Goal: Answer question/provide support

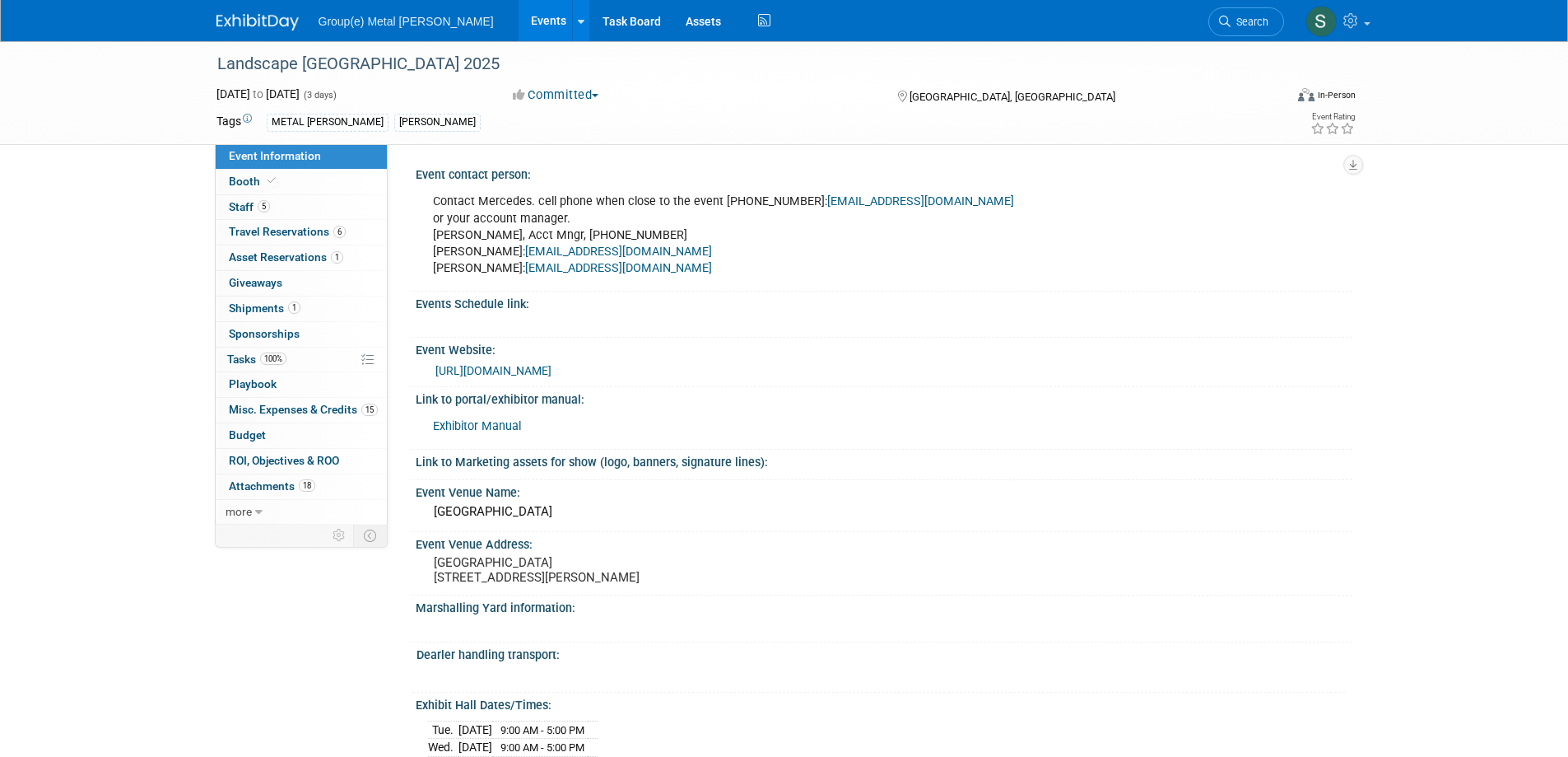
click at [519, 16] on link "Events" at bounding box center [549, 20] width 60 height 41
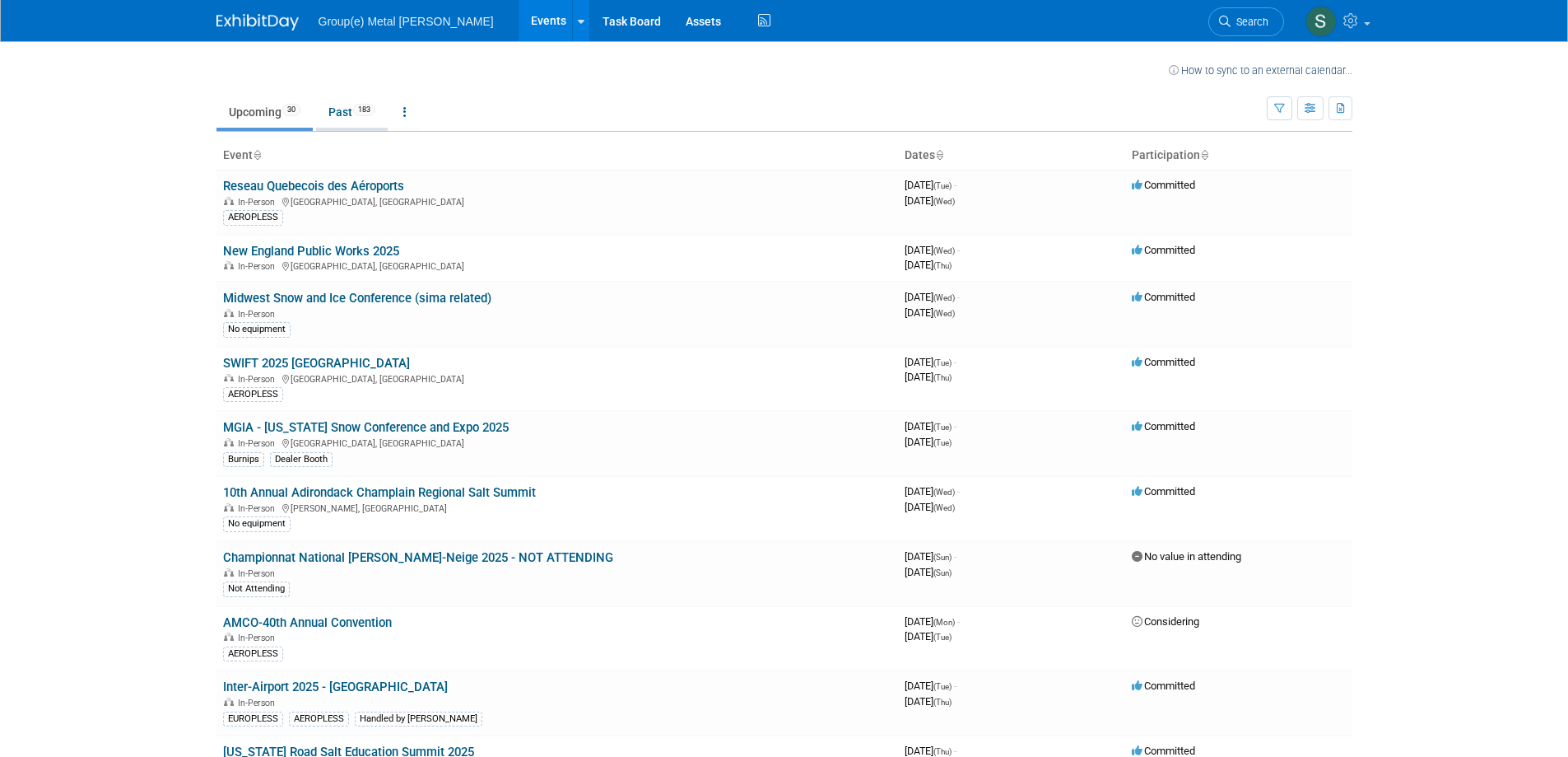
click at [346, 106] on link "Past 183" at bounding box center [351, 112] width 71 height 31
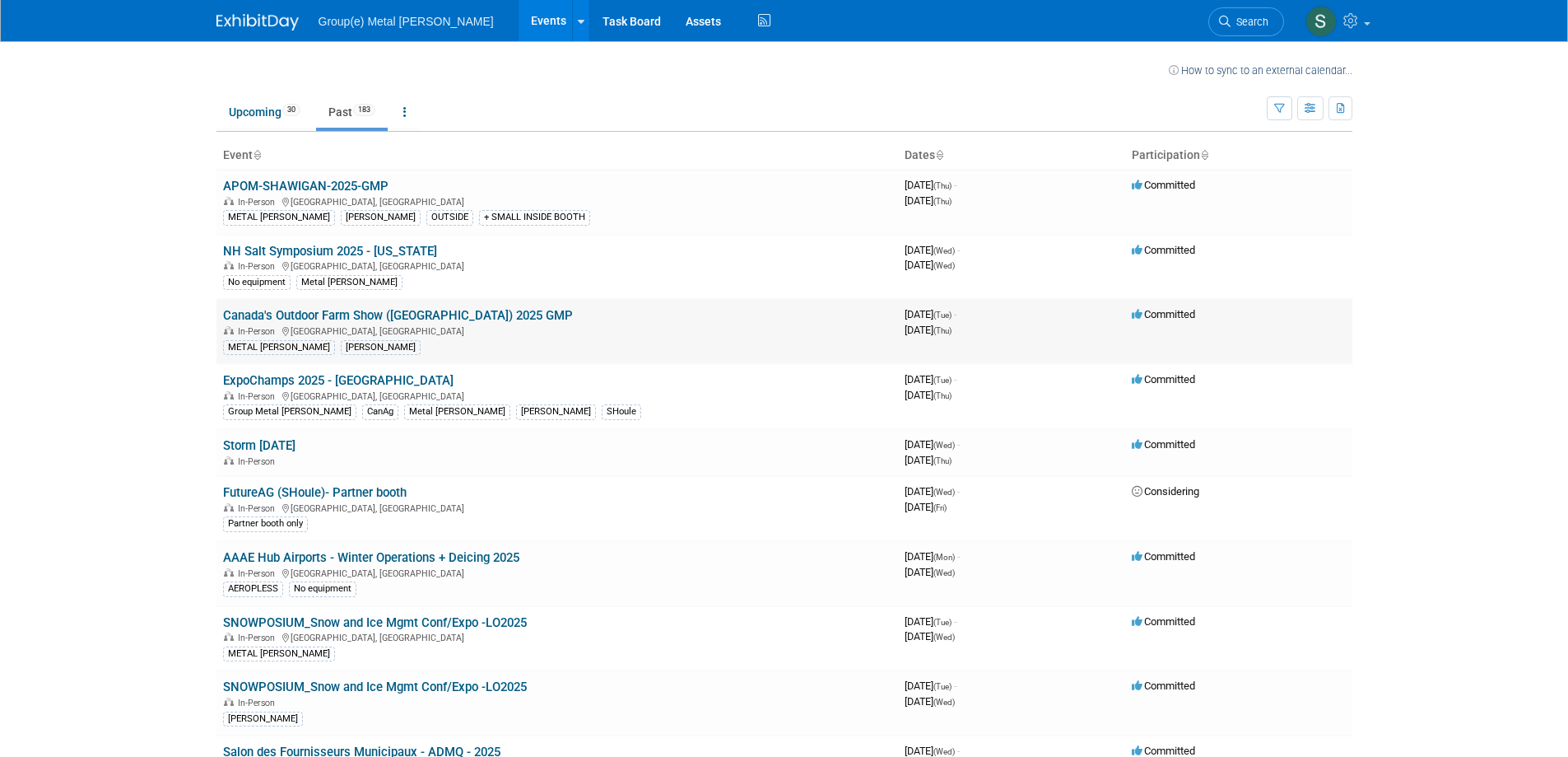
click at [401, 313] on link "Canada's Outdoor Farm Show ([GEOGRAPHIC_DATA]) 2025 GMP" at bounding box center [398, 316] width 350 height 15
click at [256, 106] on link "Upcoming 30" at bounding box center [265, 112] width 97 height 31
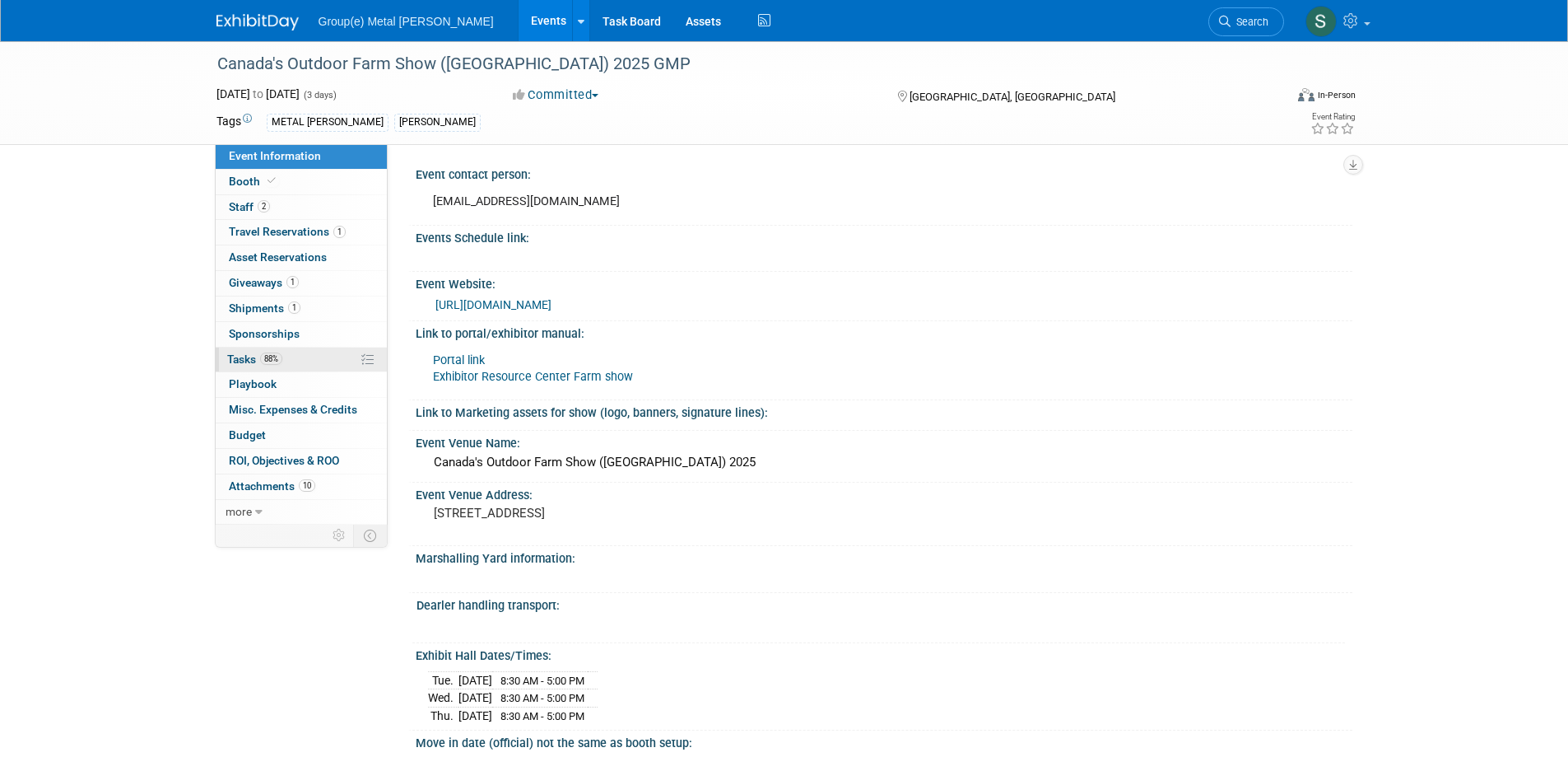
click at [245, 353] on span "Tasks 88%" at bounding box center [255, 360] width 55 height 13
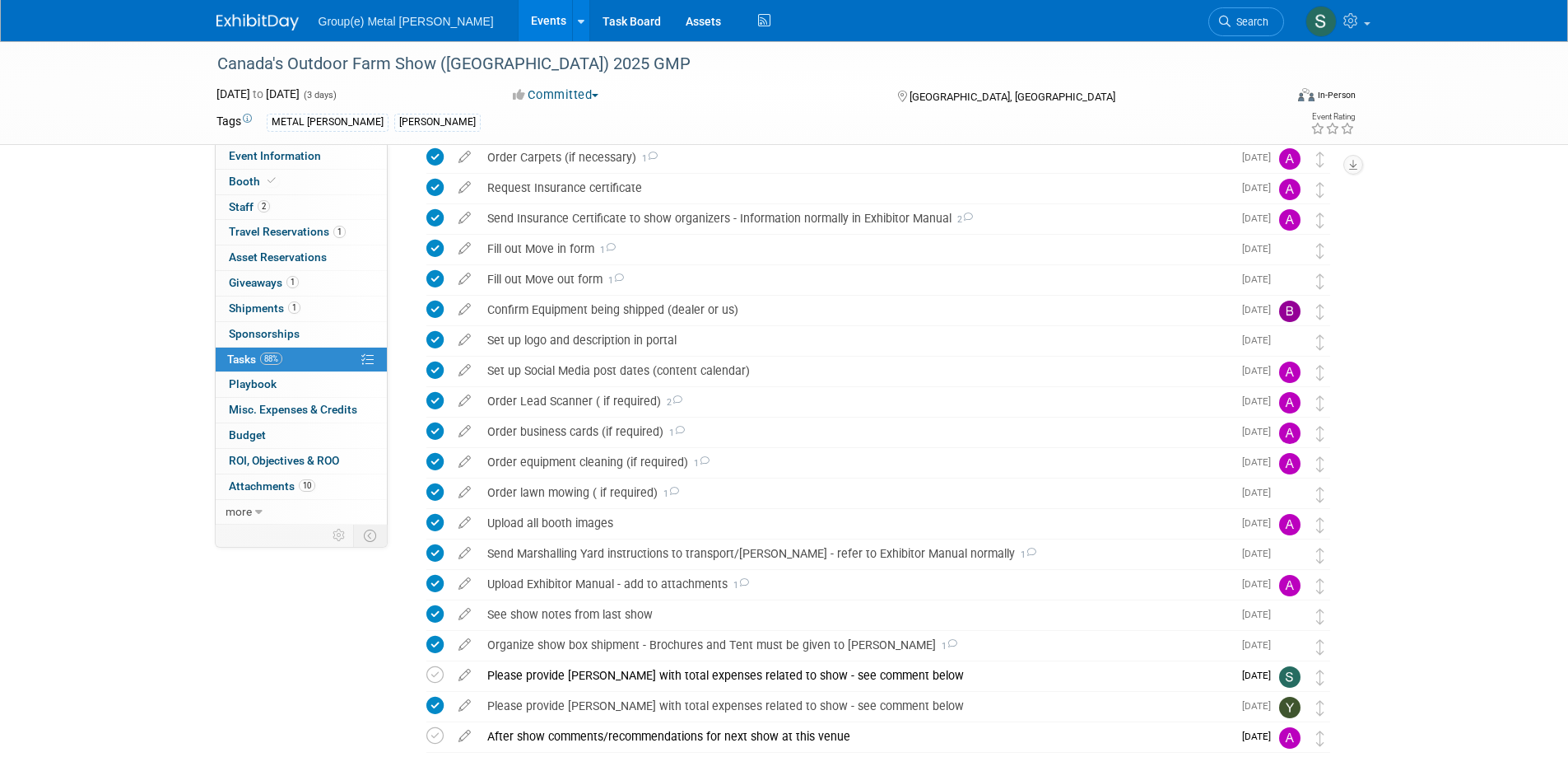
scroll to position [659, 0]
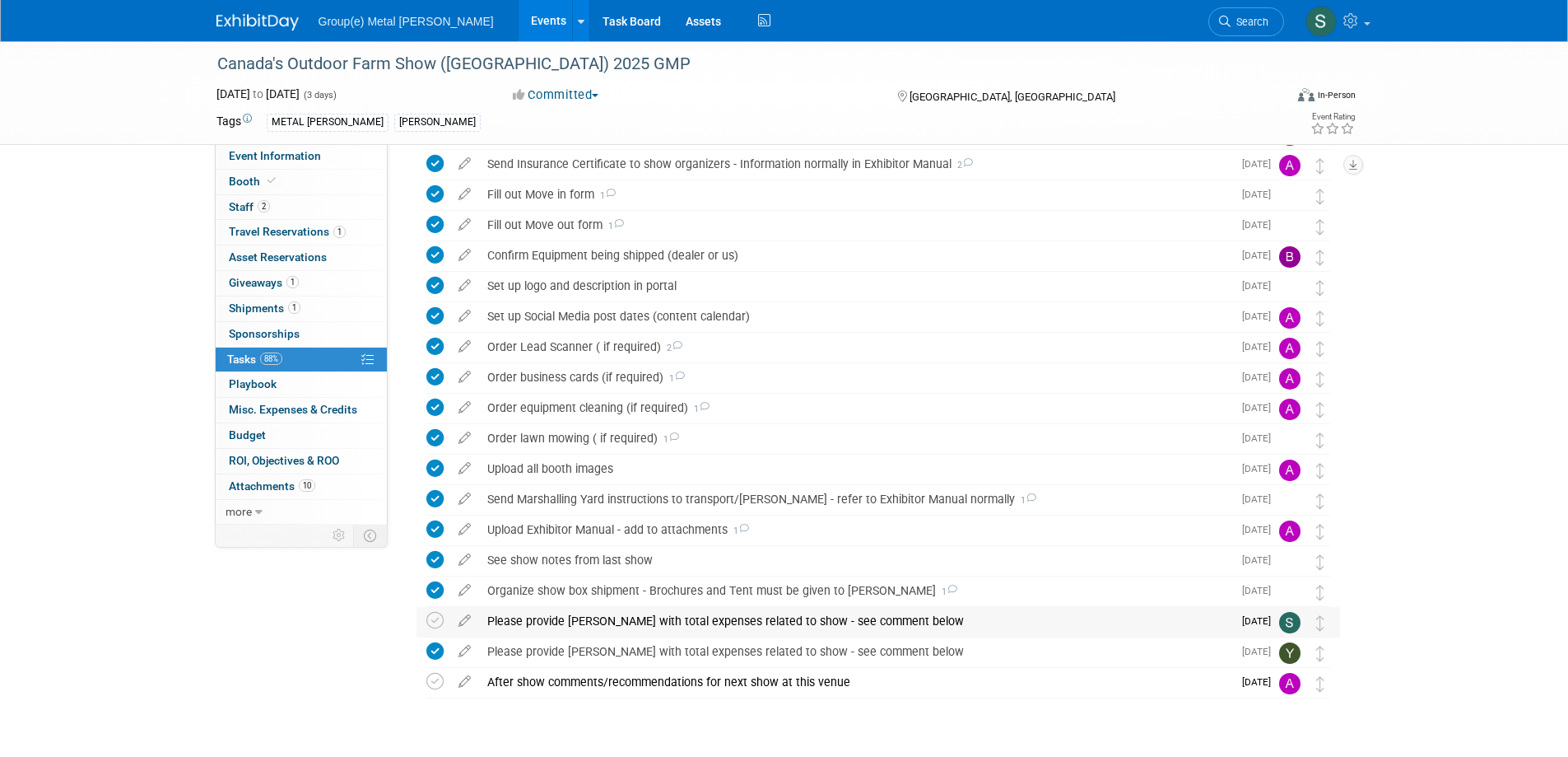
click at [569, 615] on div "Please provide Anaelle with total expenses related to show - see comment below" at bounding box center [855, 620] width 753 height 28
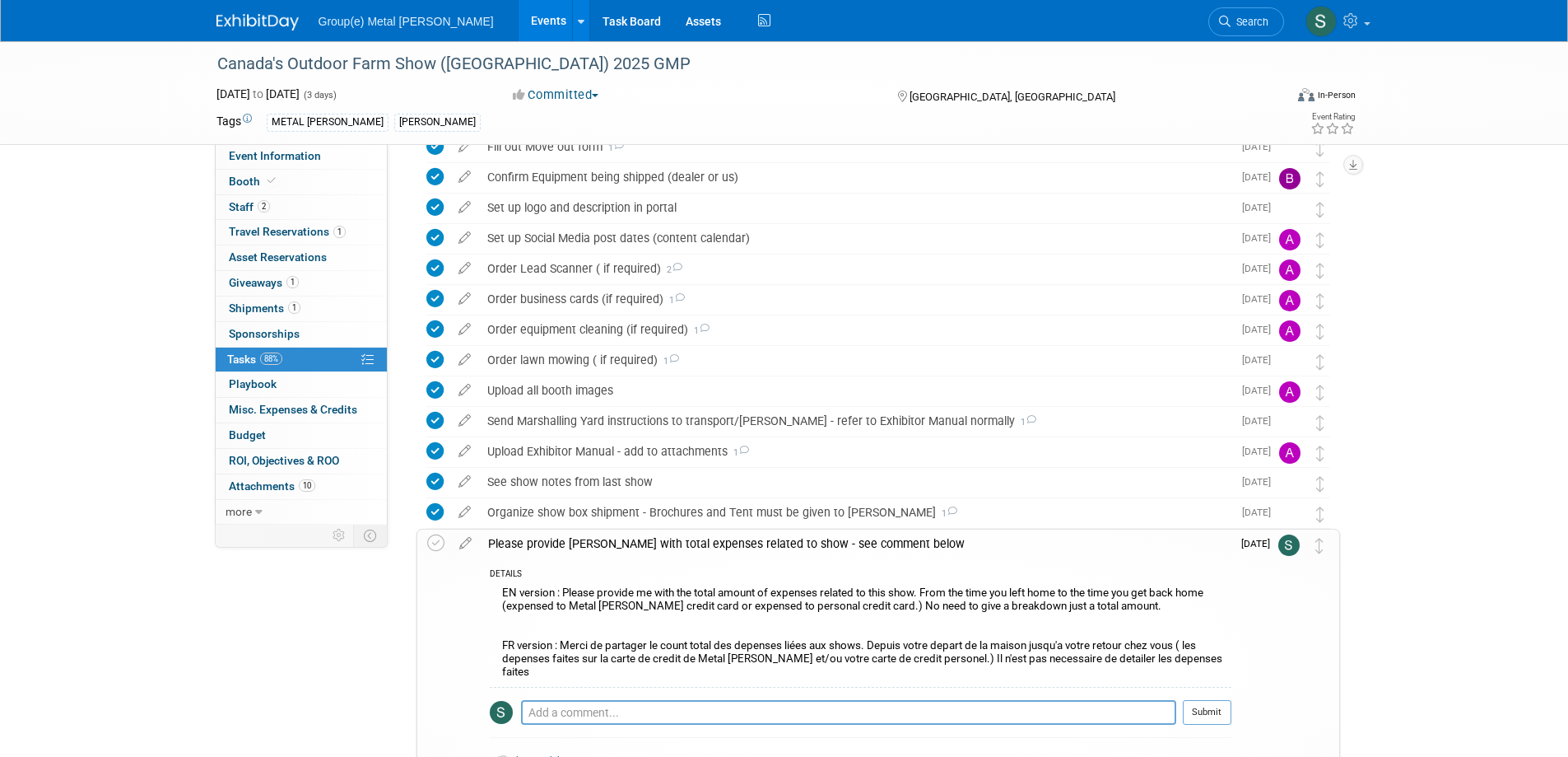
scroll to position [823, 0]
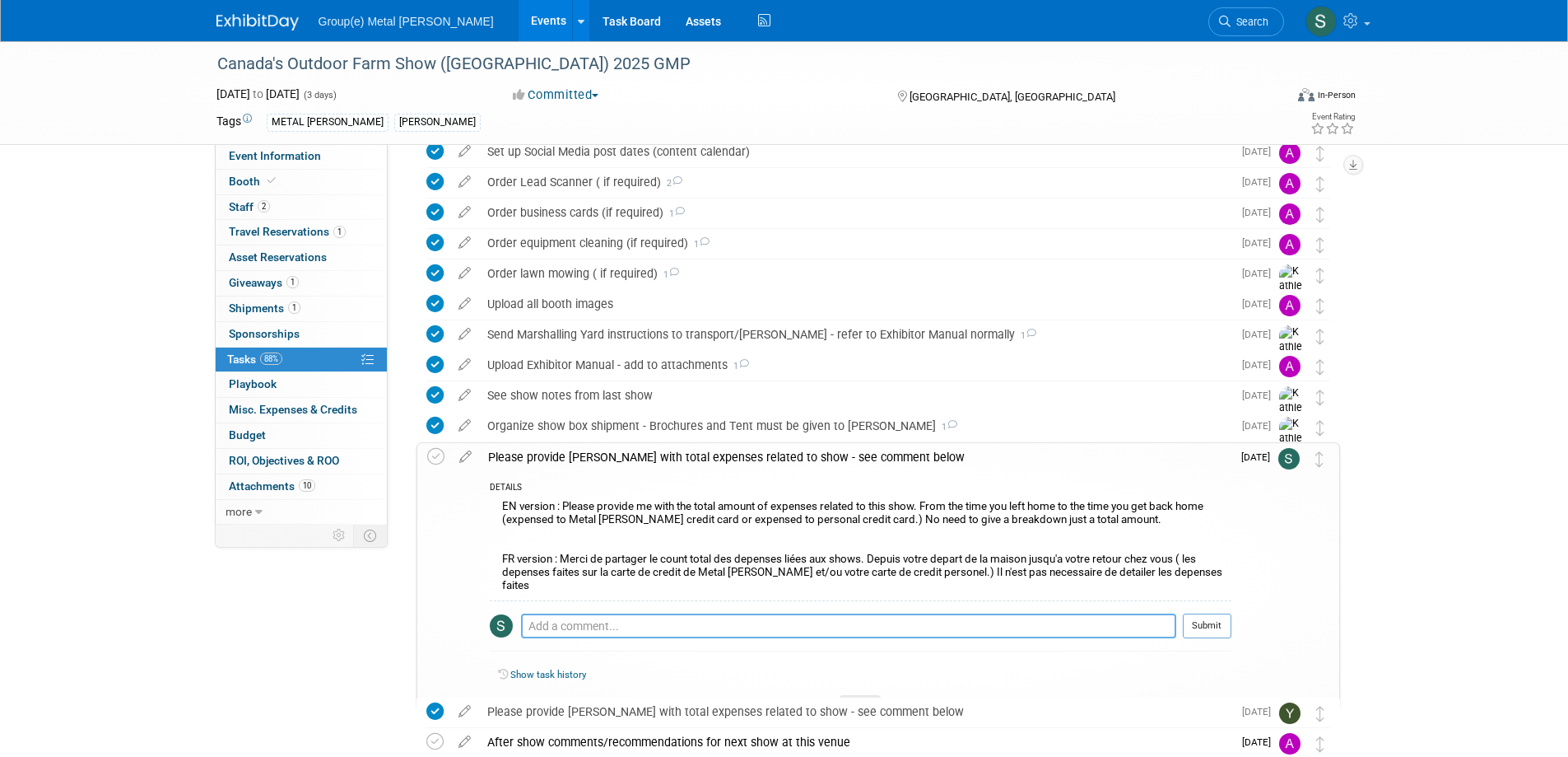
click at [583, 613] on textarea at bounding box center [848, 625] width 655 height 24
type textarea "total expenses including hotel $2,605.63"
click at [1209, 613] on button "Submit" at bounding box center [1208, 625] width 49 height 24
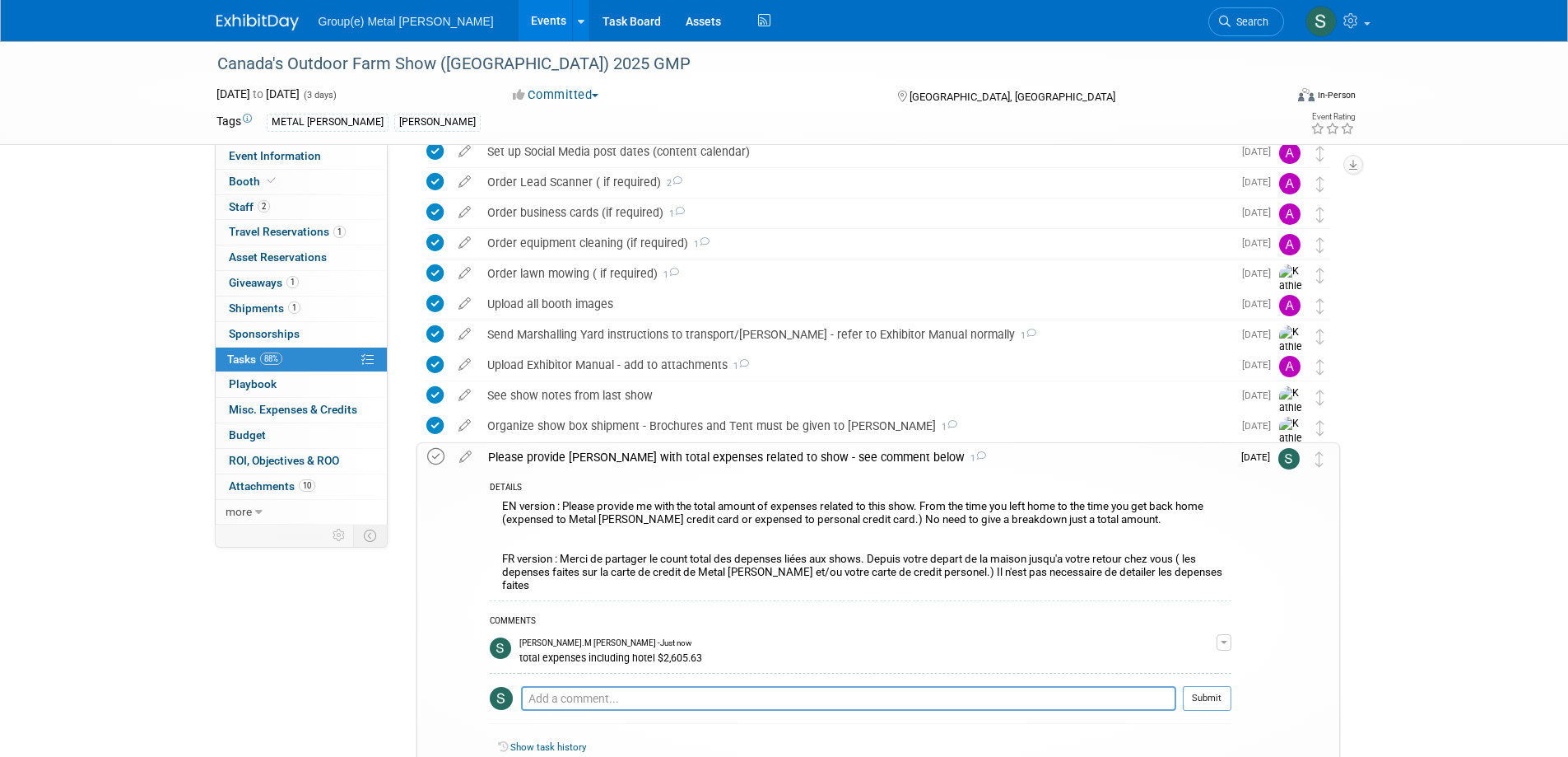
click at [434, 451] on icon at bounding box center [436, 456] width 18 height 18
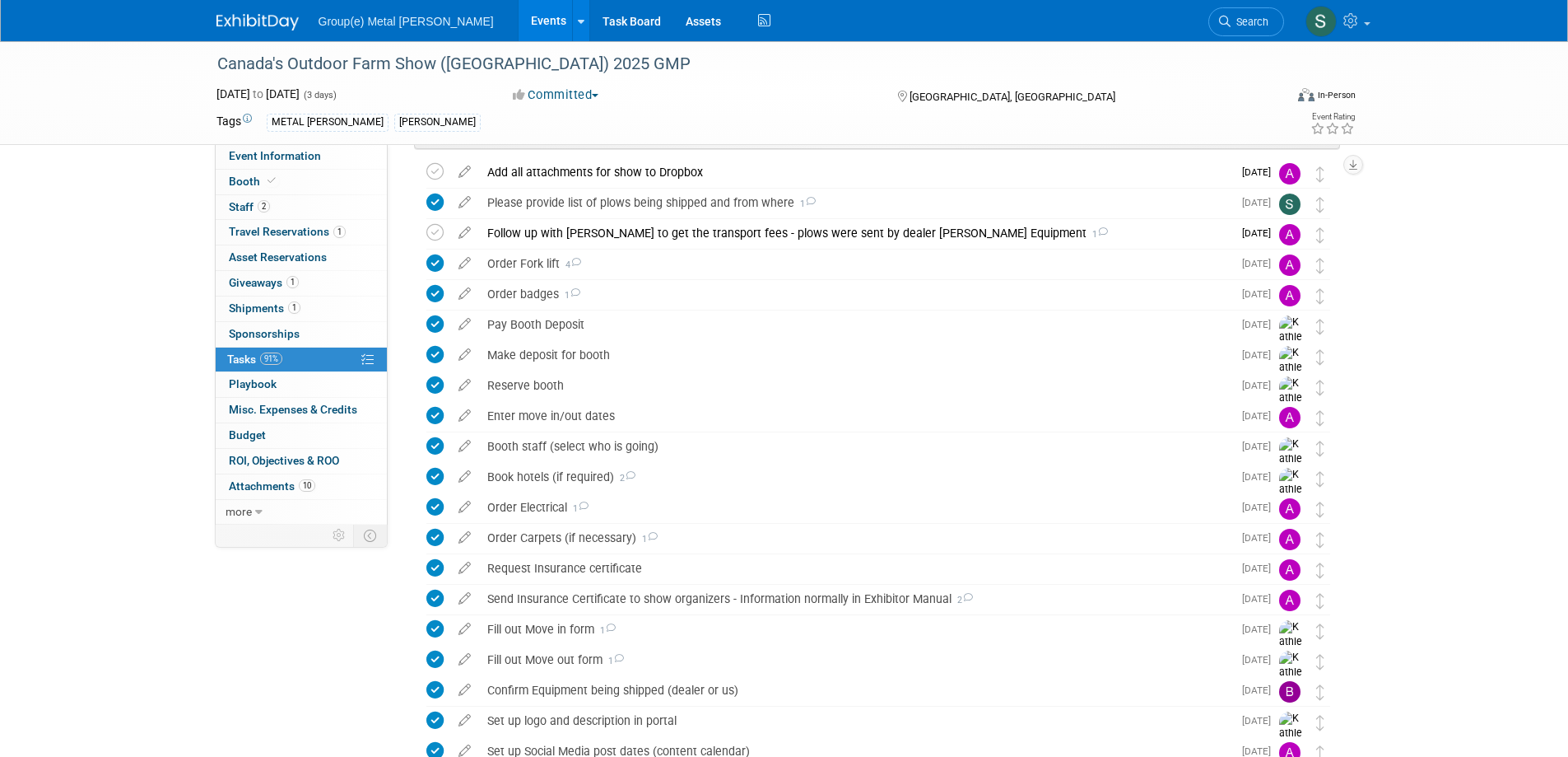
scroll to position [0, 0]
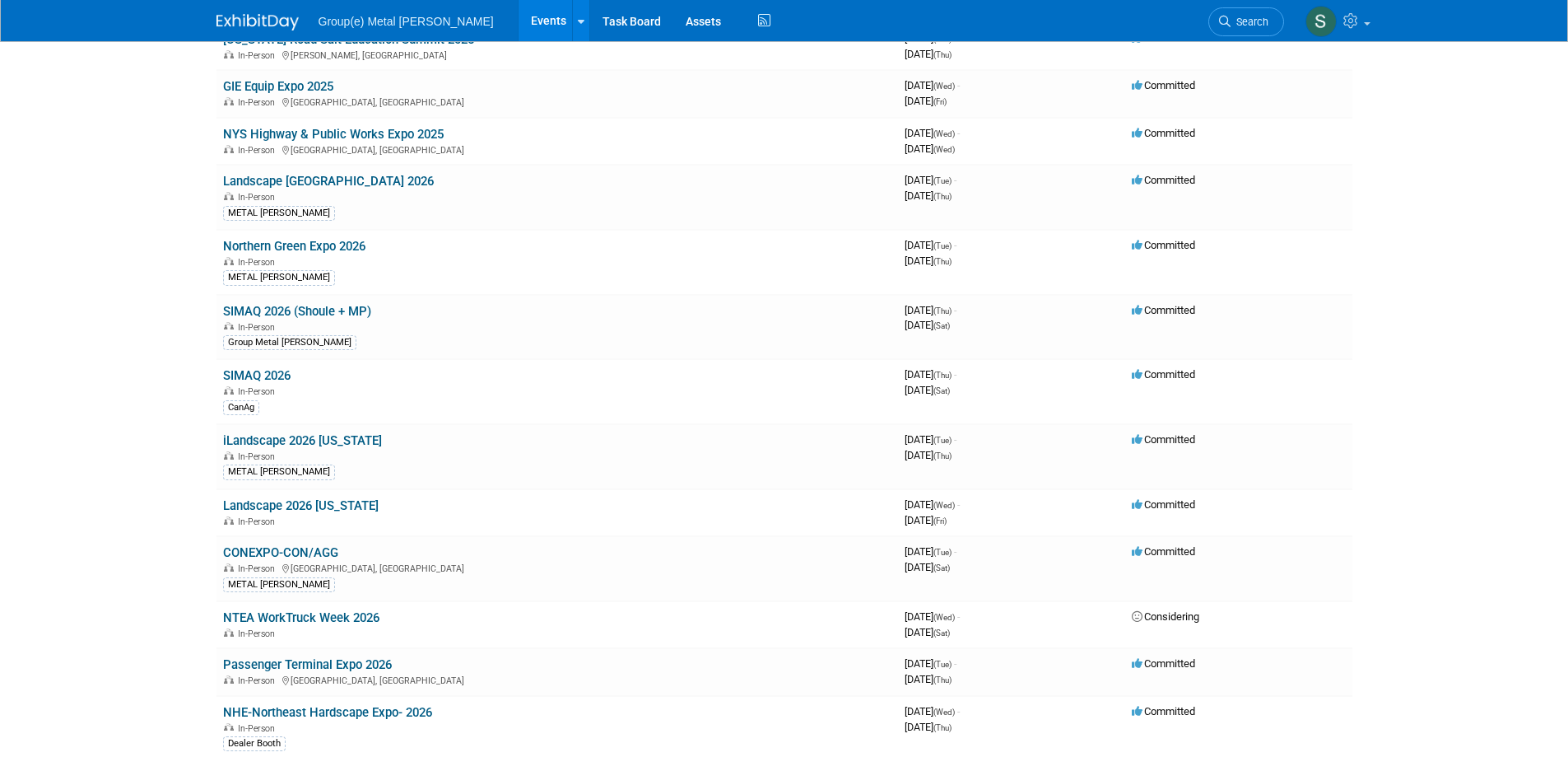
scroll to position [741, 0]
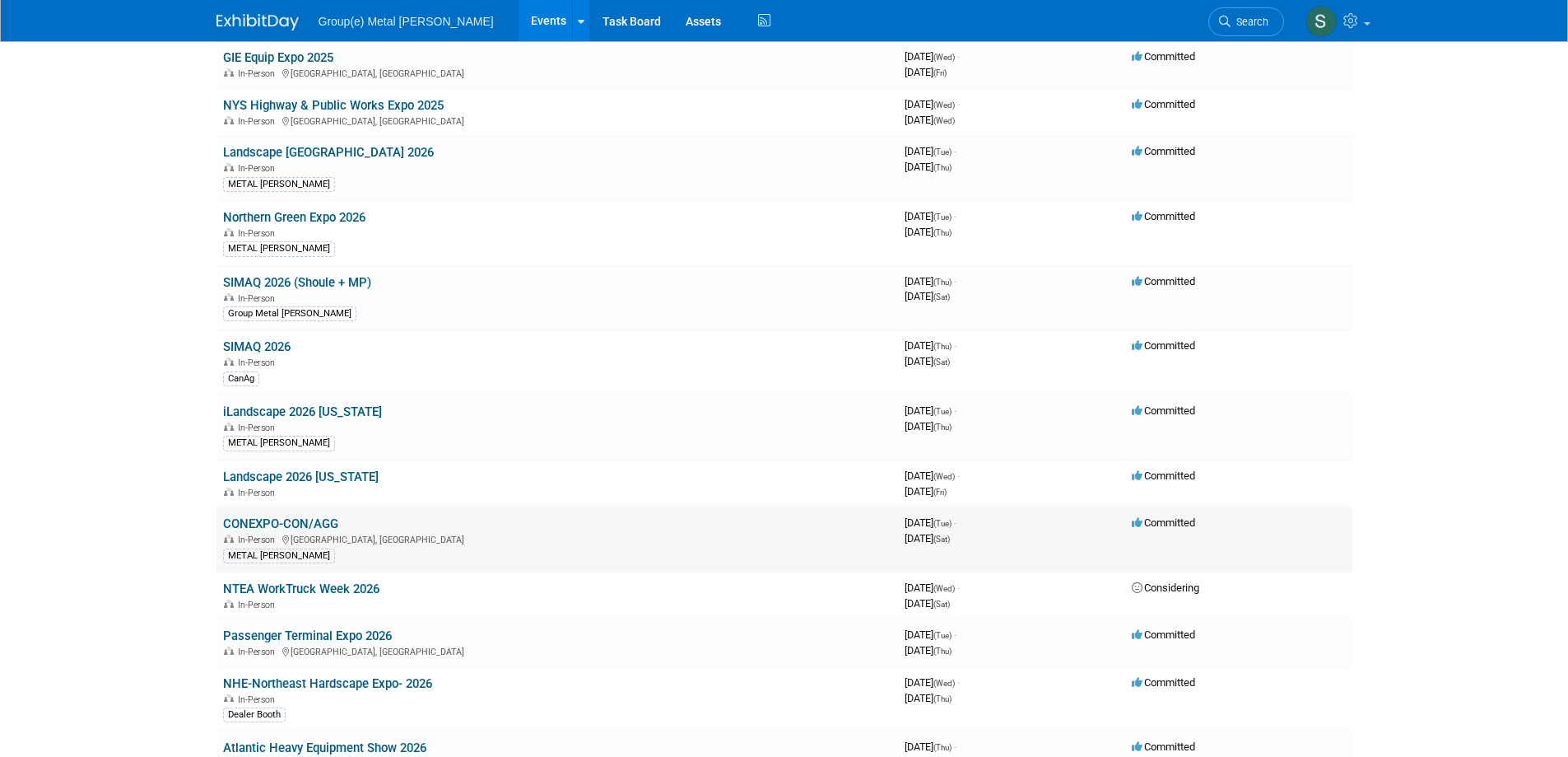
click at [308, 523] on link "CONEXPO-CON/AGG" at bounding box center [281, 524] width 115 height 15
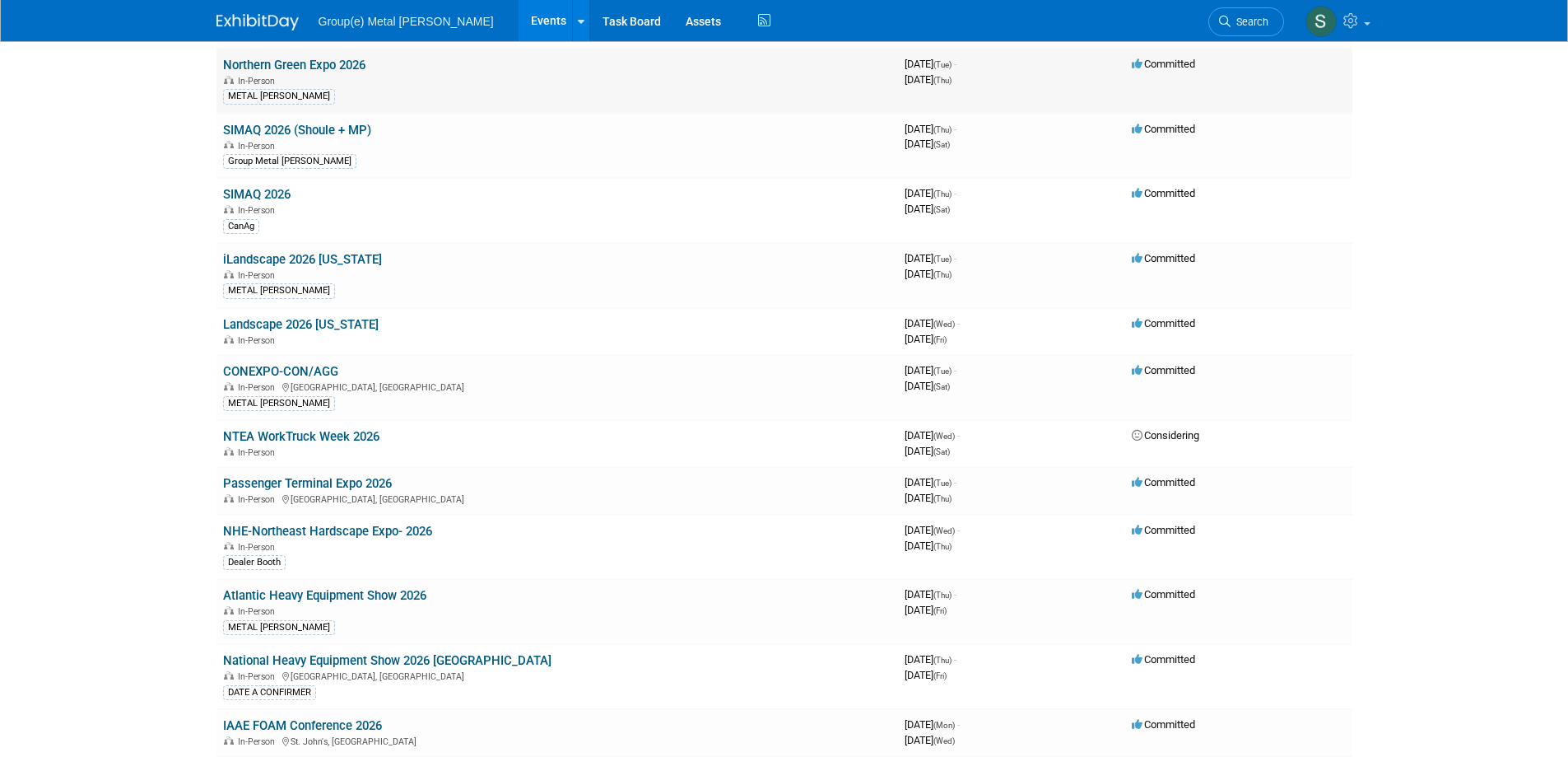
scroll to position [906, 0]
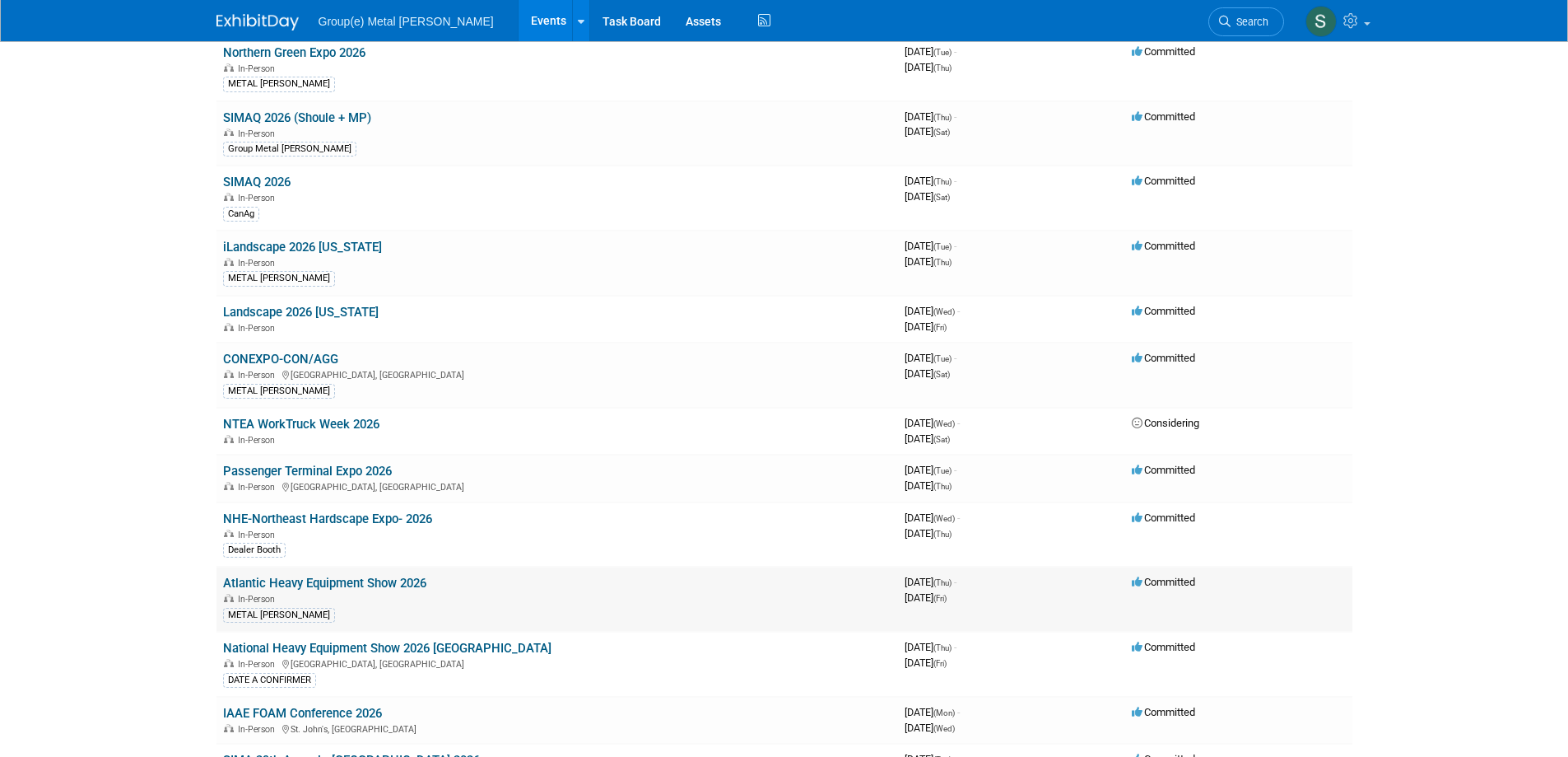
click at [257, 591] on link "Atlantic Heavy Equipment Show 2026" at bounding box center [325, 583] width 203 height 15
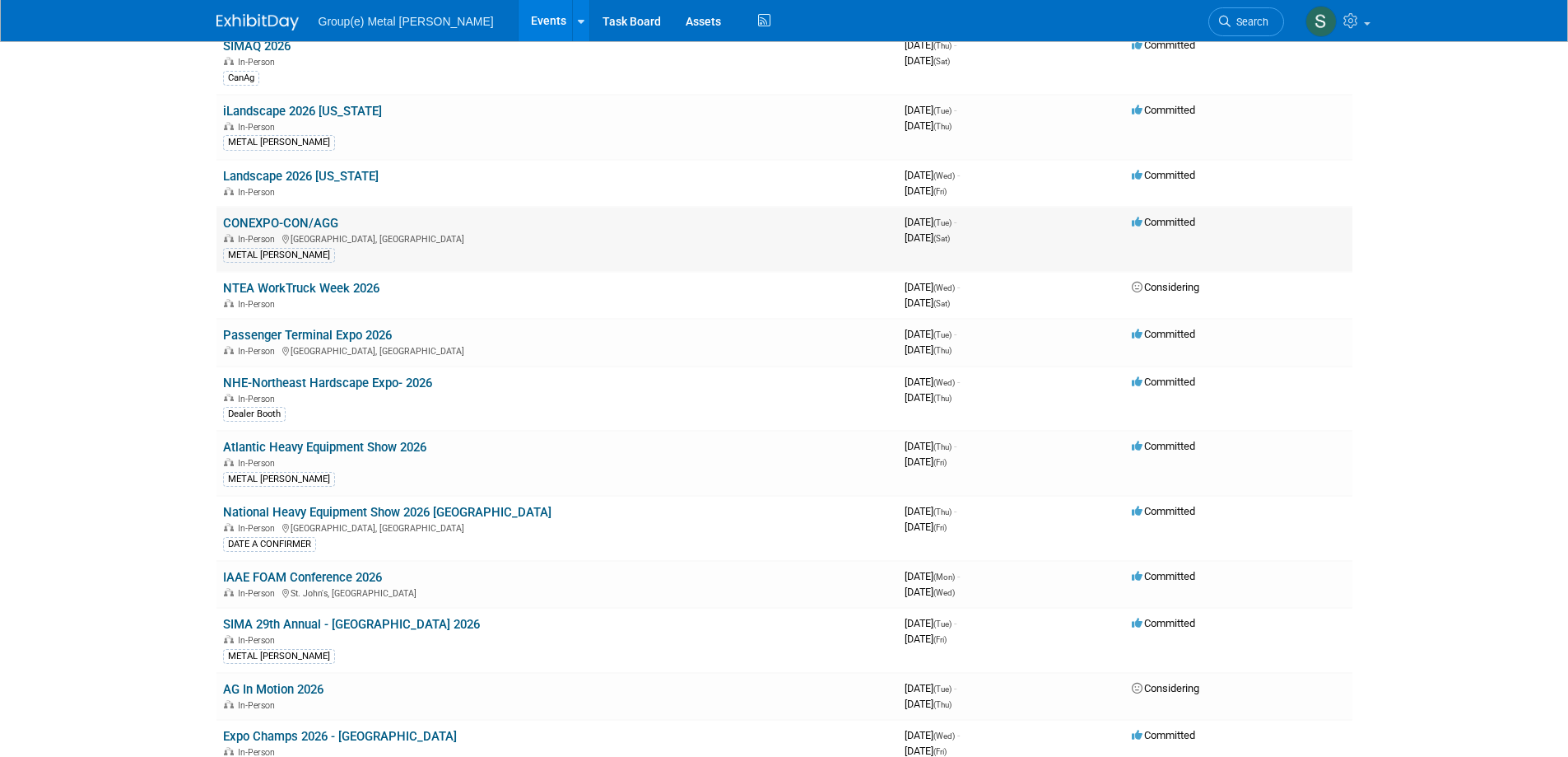
scroll to position [1070, 0]
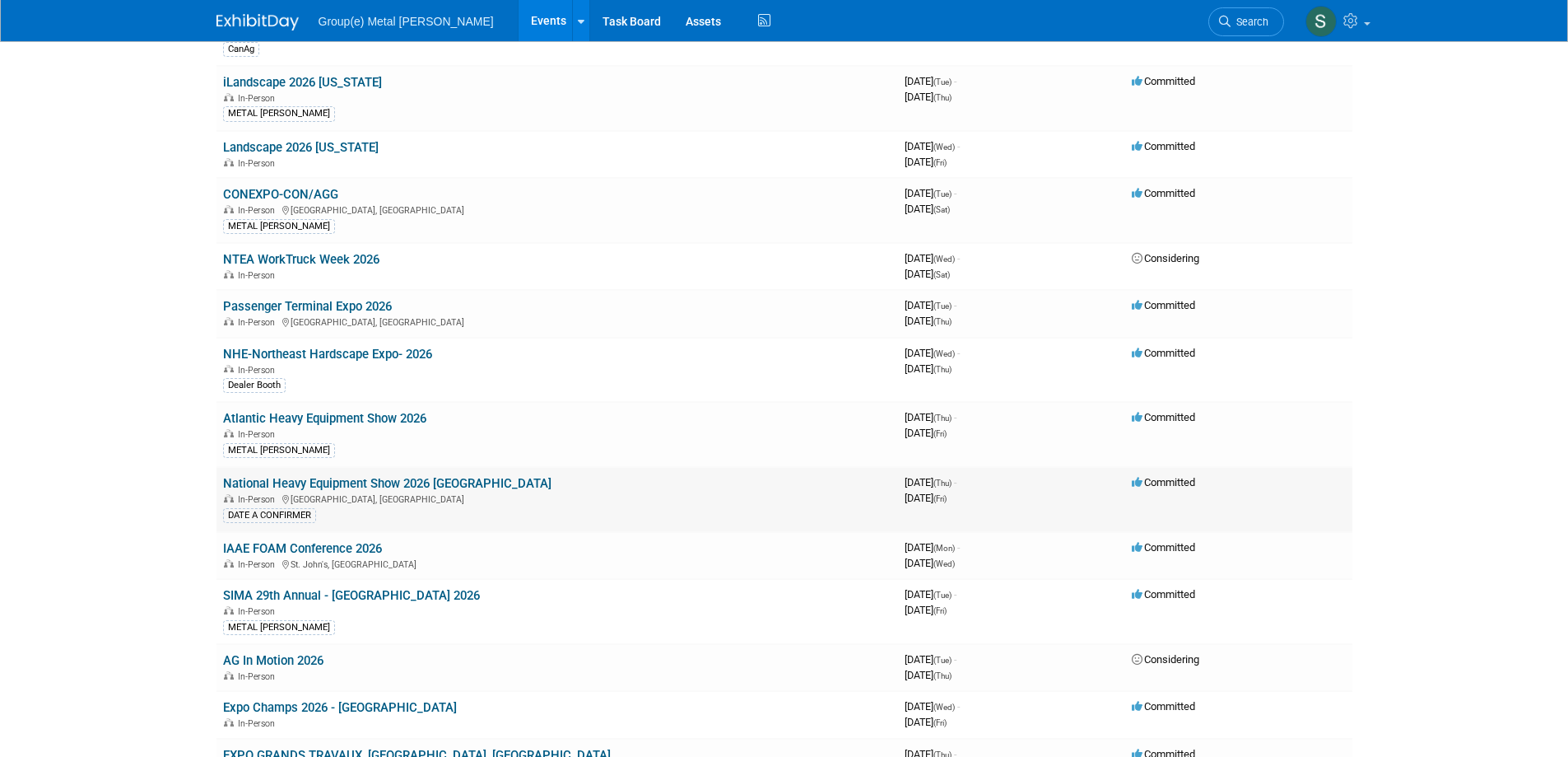
click at [290, 485] on link "National Heavy Equipment Show 2026 Ontario" at bounding box center [387, 484] width 328 height 15
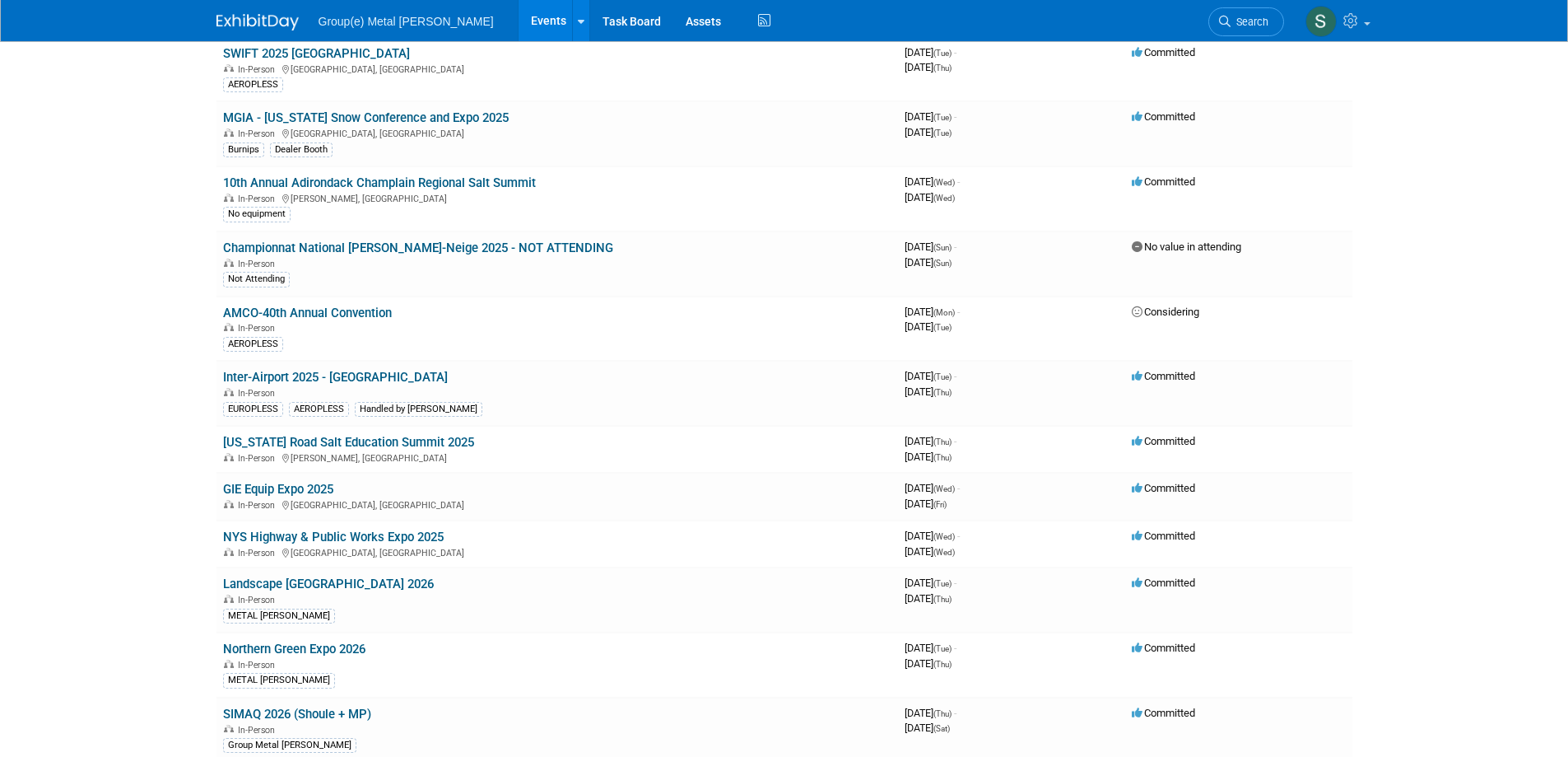
scroll to position [0, 0]
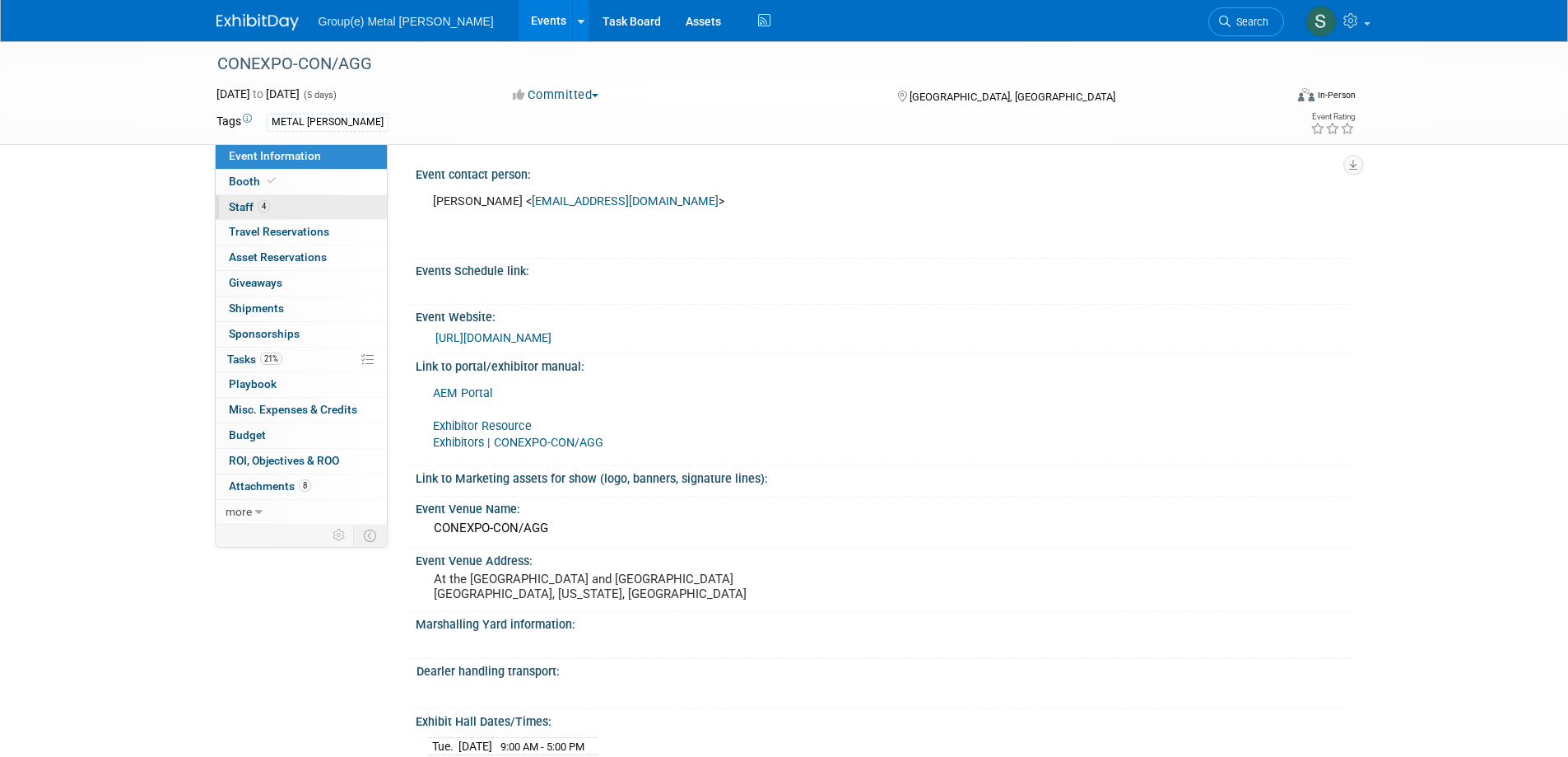
click at [248, 202] on span "Staff 4" at bounding box center [249, 207] width 41 height 13
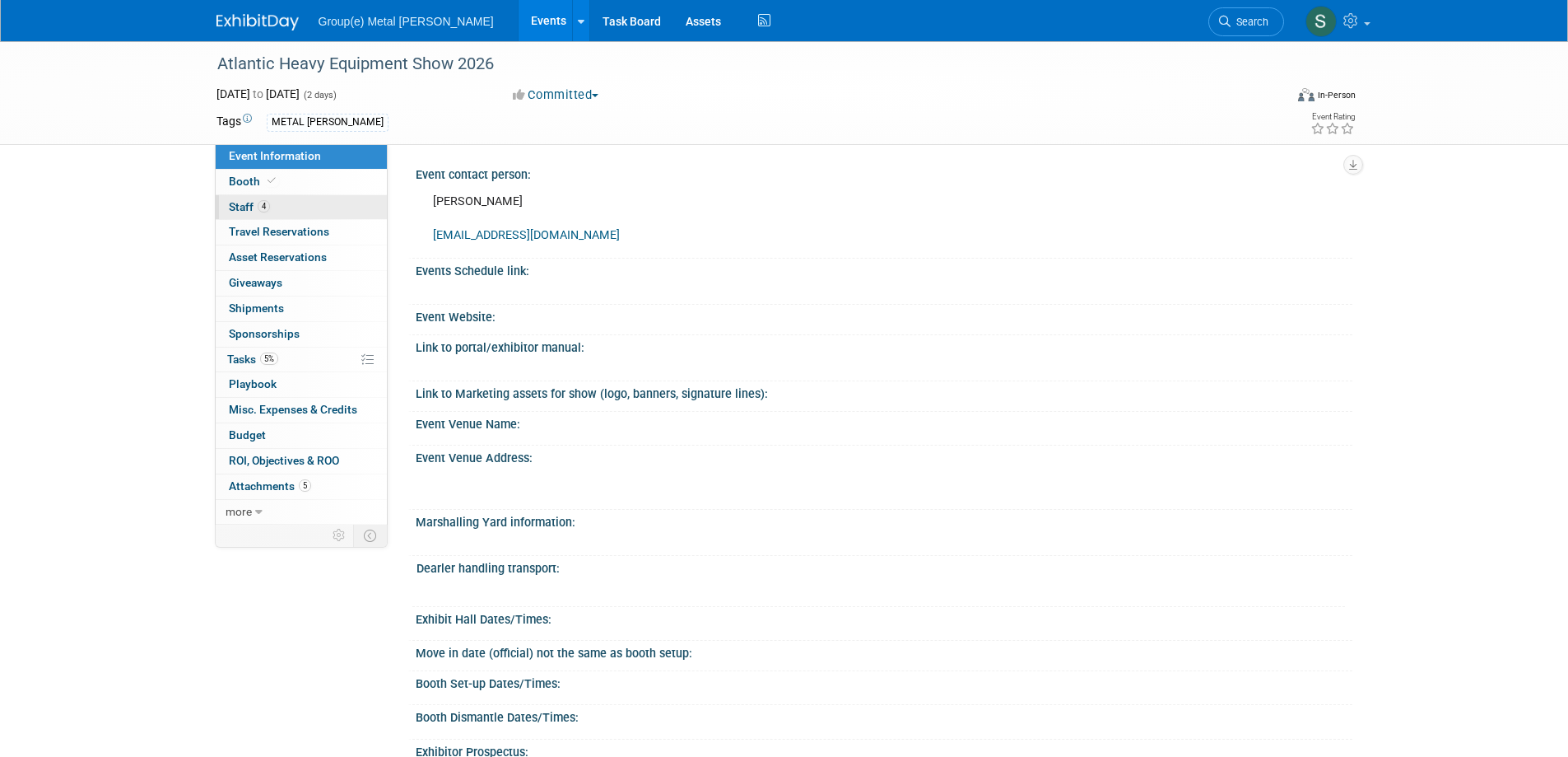
click at [243, 202] on span "Staff 4" at bounding box center [249, 207] width 41 height 13
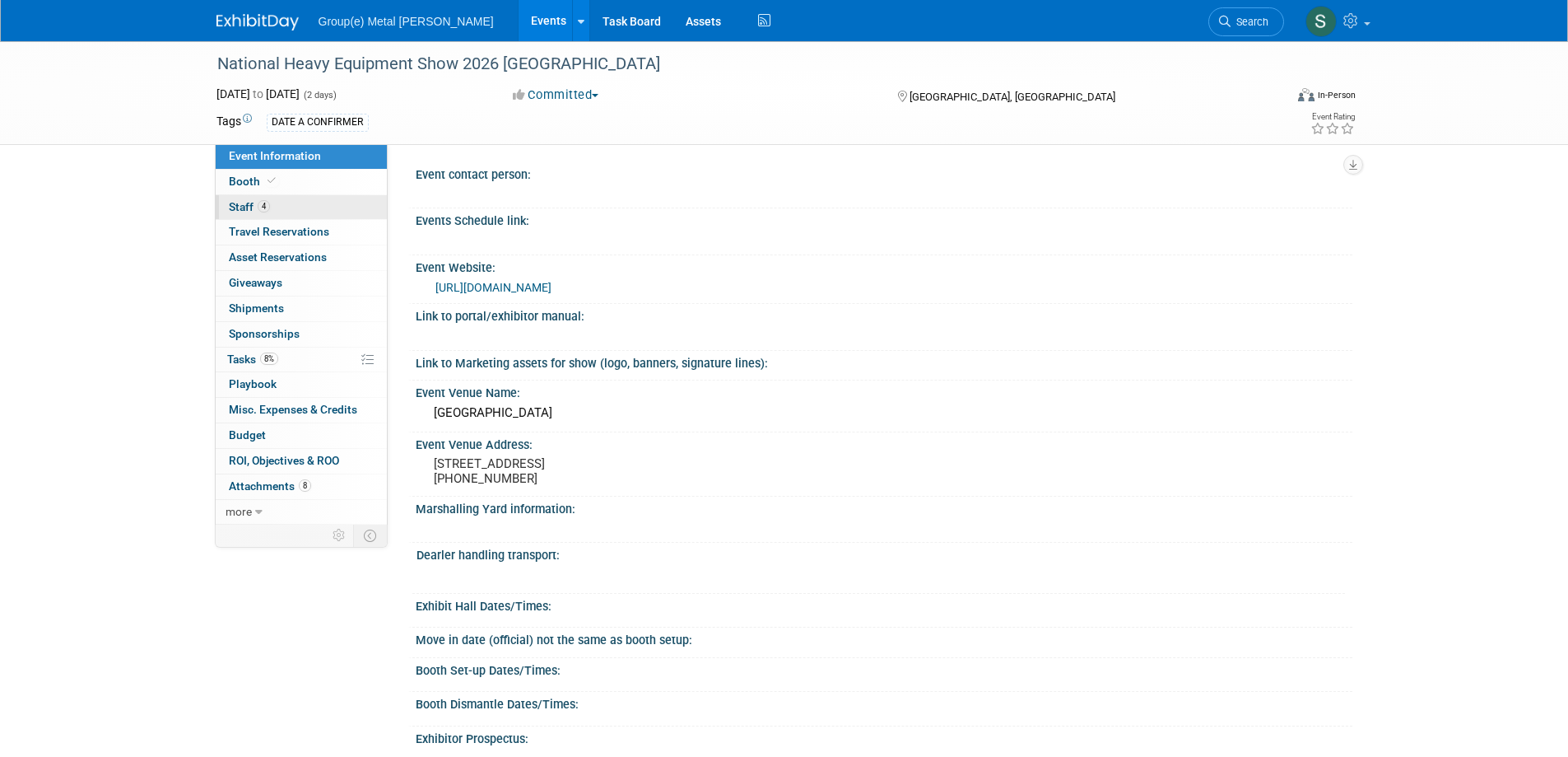
click at [246, 199] on link "4 Staff 4" at bounding box center [302, 207] width 171 height 24
